Goal: Task Accomplishment & Management: Use online tool/utility

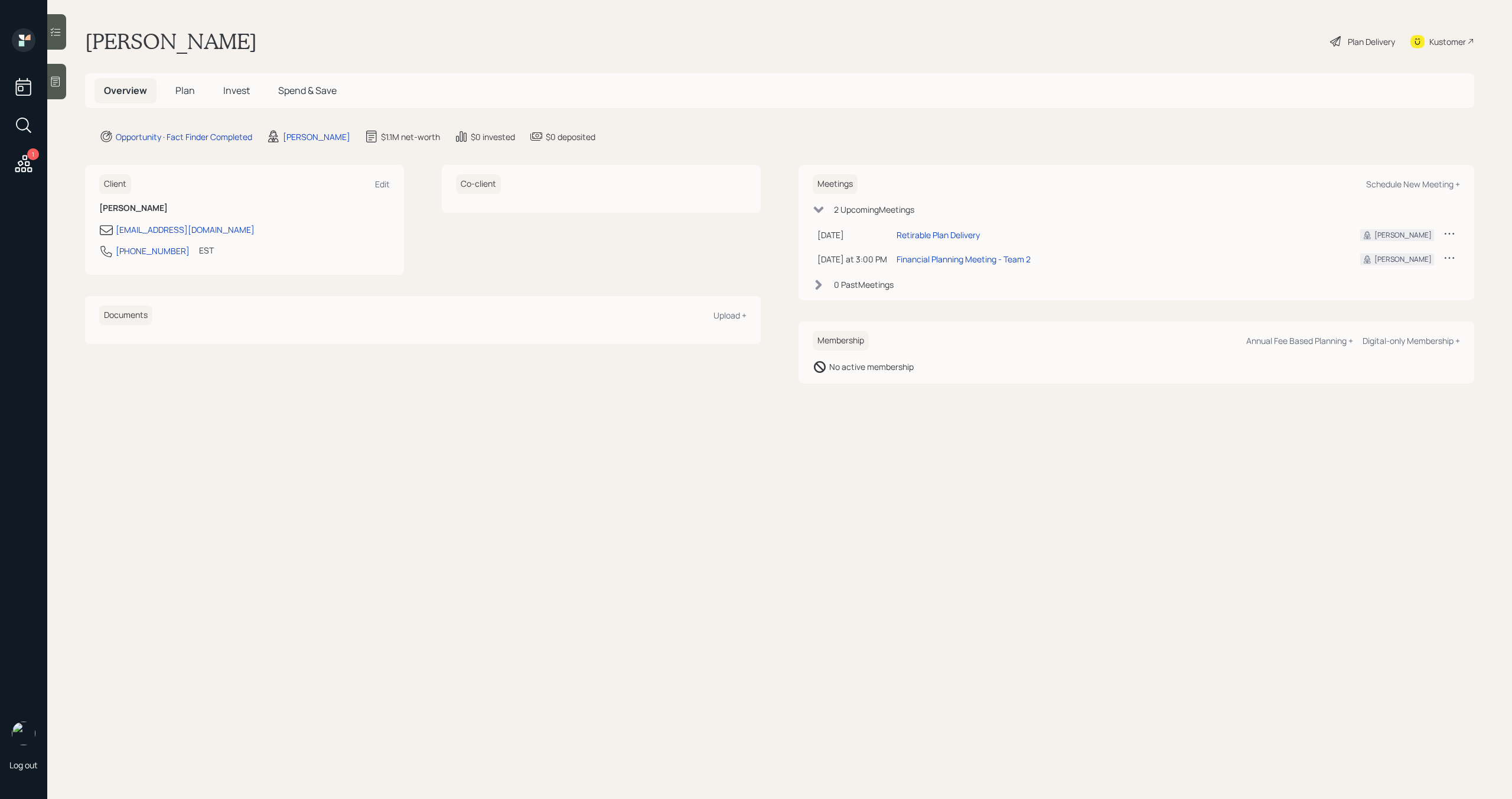
click at [184, 92] on span "Plan" at bounding box center [185, 90] width 20 height 13
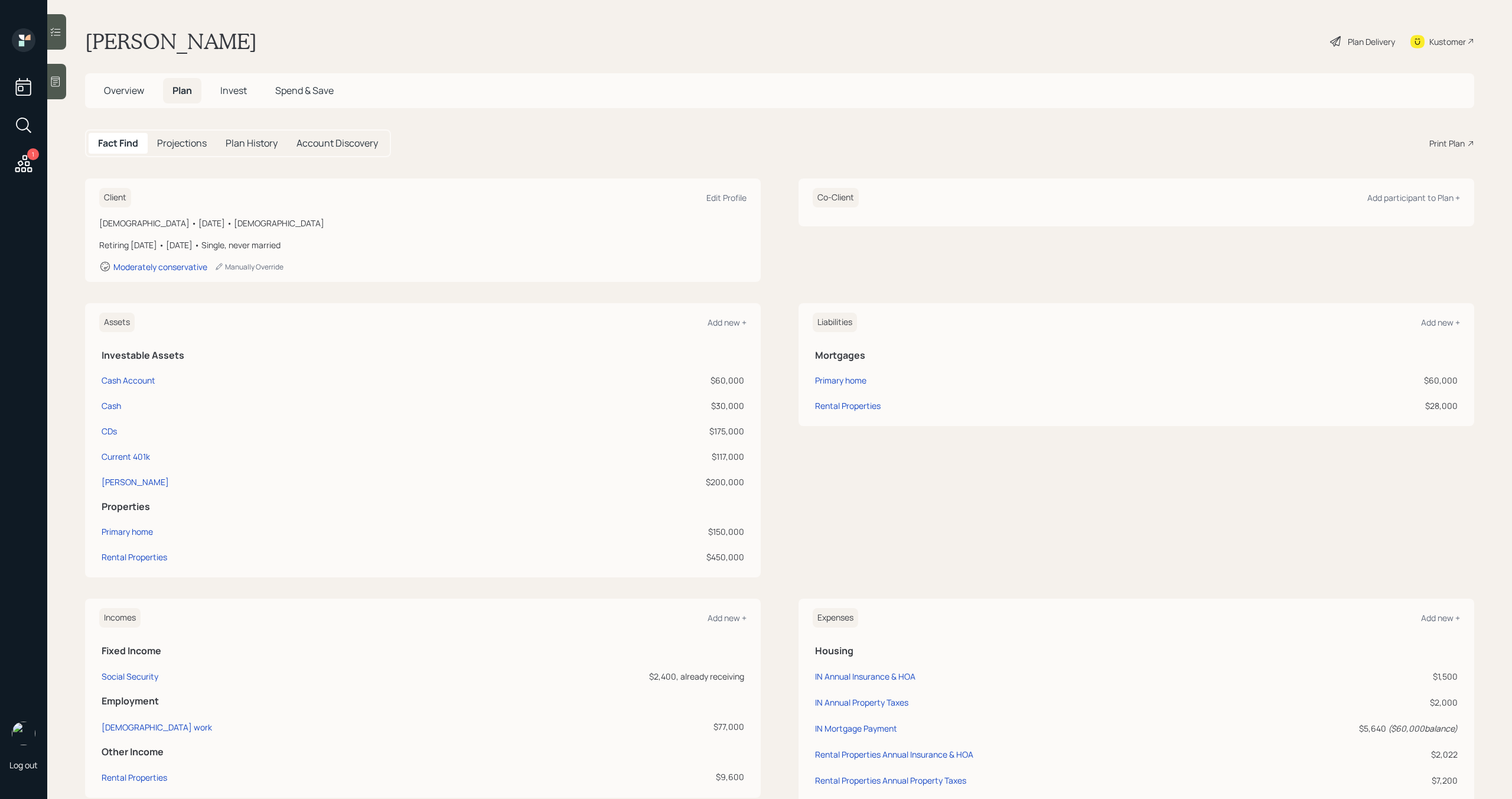
click at [1453, 141] on div "Print Plan" at bounding box center [1447, 143] width 36 height 12
